Goal: Task Accomplishment & Management: Use online tool/utility

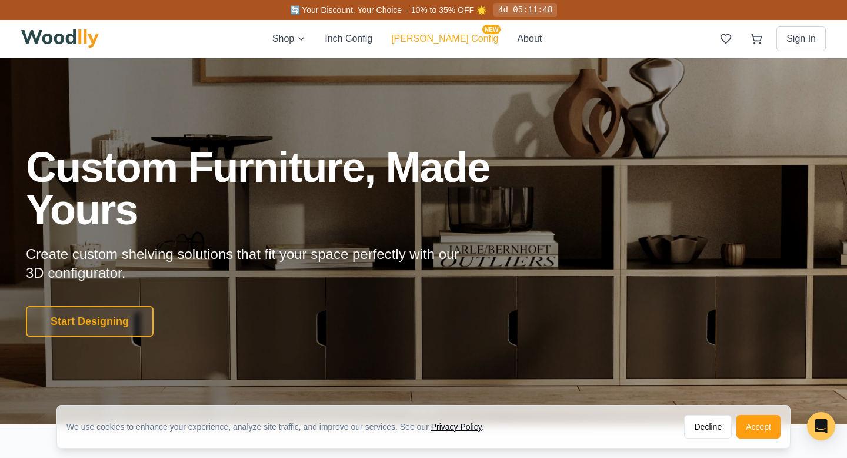
click at [431, 32] on button "[PERSON_NAME] Config NEW" at bounding box center [444, 39] width 107 height 14
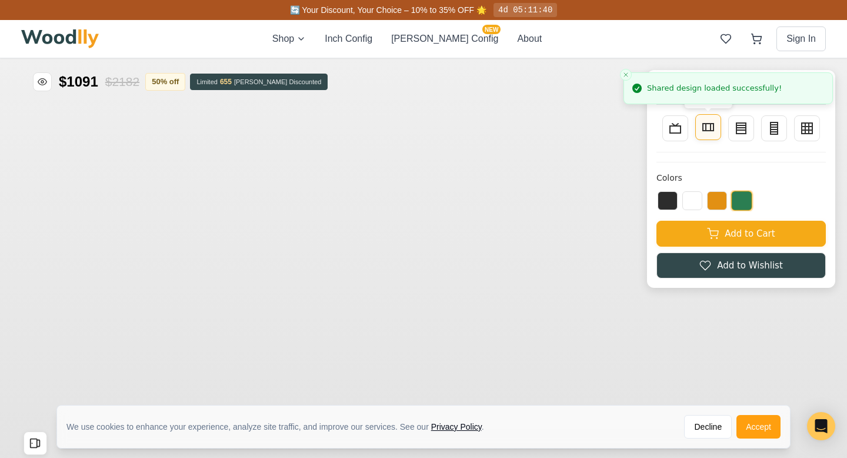
click at [706, 131] on icon at bounding box center [708, 127] width 14 height 14
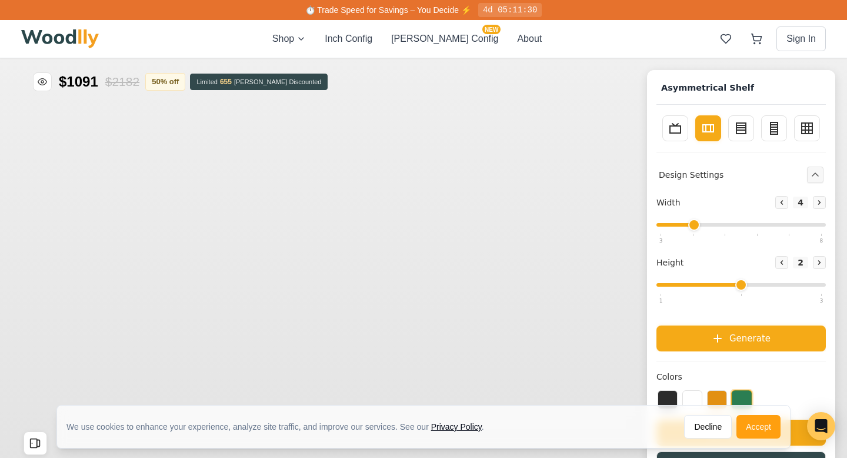
click at [703, 133] on icon at bounding box center [708, 128] width 14 height 14
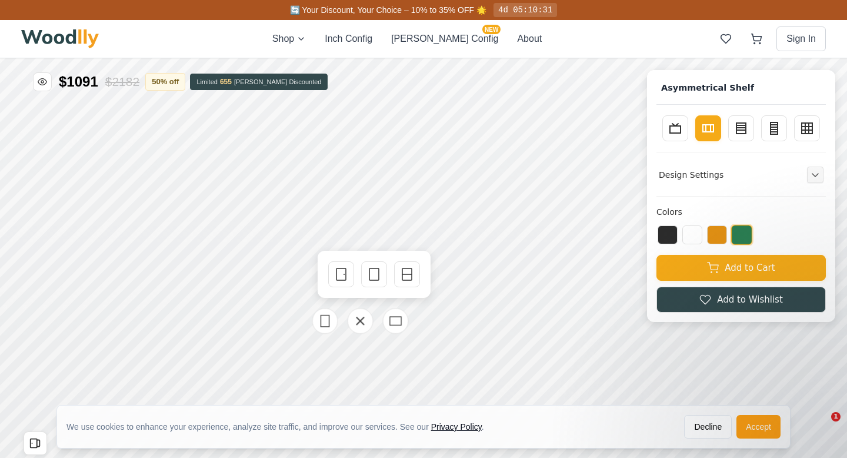
click at [354, 316] on icon at bounding box center [360, 320] width 14 height 14
click at [354, 319] on icon at bounding box center [360, 320] width 14 height 14
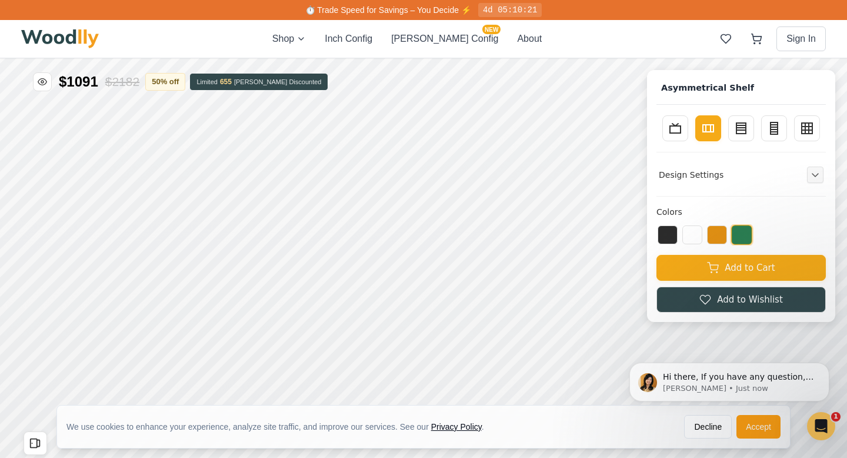
click at [764, 424] on html "Hi there, If you have any question, we are right here for you. 😊 [PERSON_NAME] …" at bounding box center [729, 382] width 235 height 88
click at [743, 425] on html "Hi there, If you have any question, we are right here for you. 😊 [PERSON_NAME] …" at bounding box center [729, 382] width 235 height 88
